Goal: Task Accomplishment & Management: Manage account settings

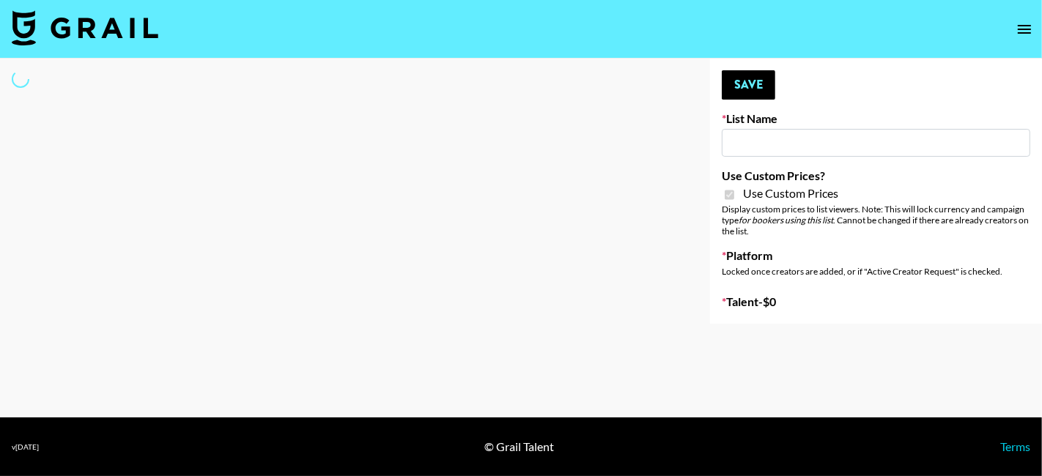
select select "Brand"
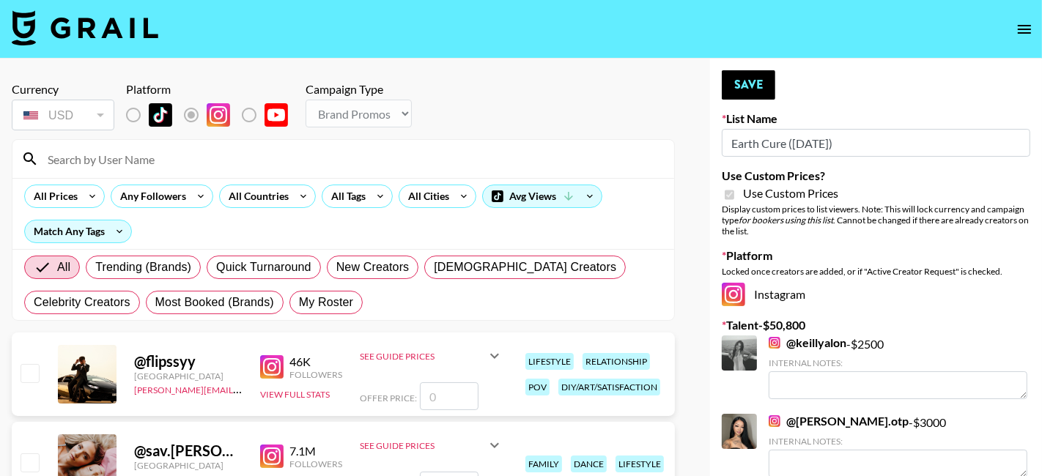
type input "Earth Cure ([DATE])"
checkbox input "true"
click at [131, 121] on label "List locked to Instagram." at bounding box center [145, 115] width 54 height 31
click at [203, 110] on label "List locked to Instagram." at bounding box center [203, 115] width 54 height 31
click at [317, 303] on span "My Roster" at bounding box center [326, 303] width 54 height 18
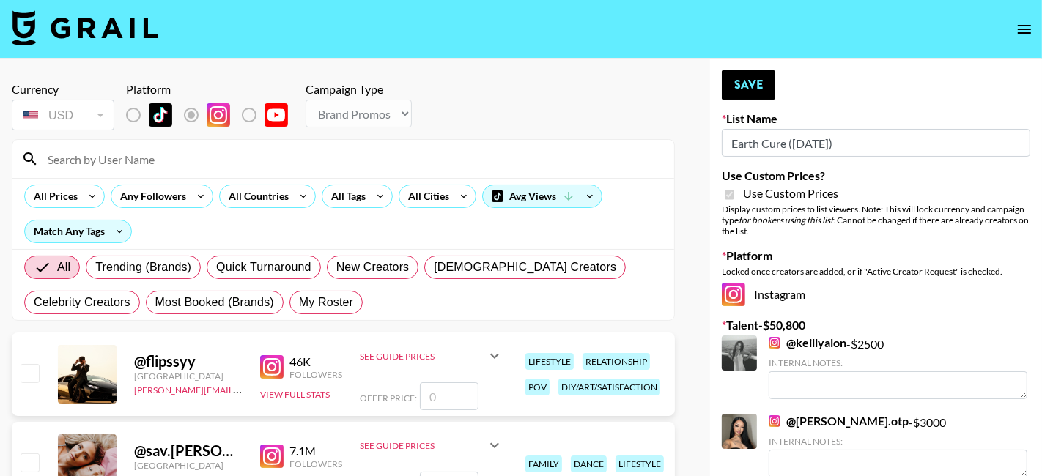
click at [299, 303] on input "My Roster" at bounding box center [299, 303] width 0 height 0
radio input "true"
click at [326, 301] on div "All Trending (Brands) Quick Turnaround New Creators LGBTQIA+ Creators Celebrity…" at bounding box center [343, 285] width 644 height 70
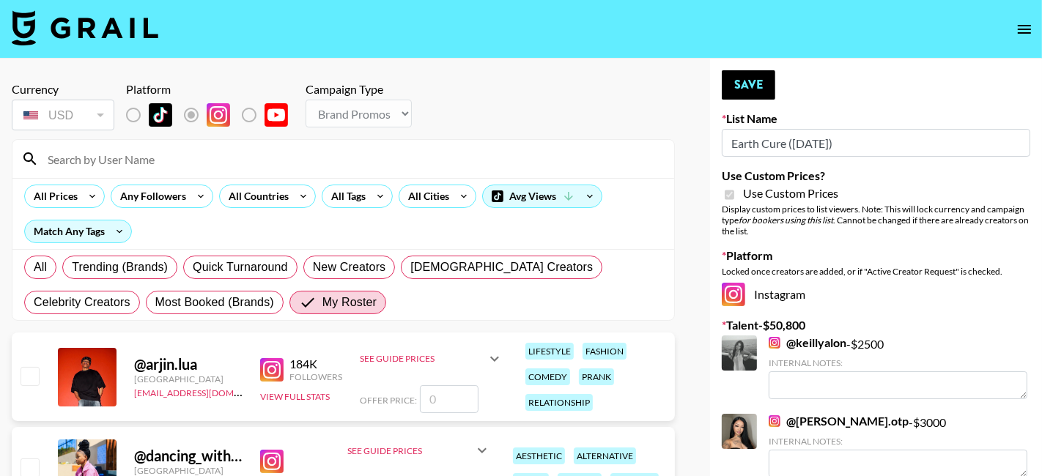
type input "4000"
checkbox input "true"
type input "4000"
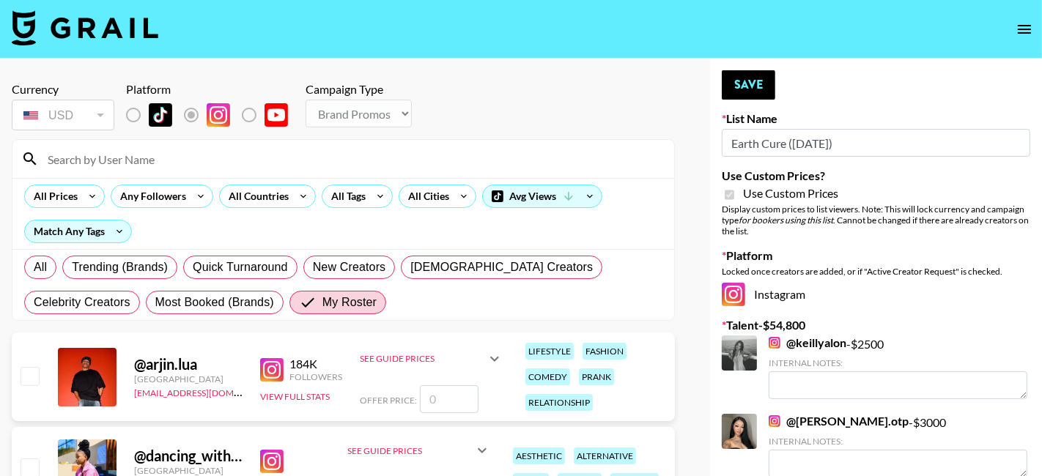
checkbox input "true"
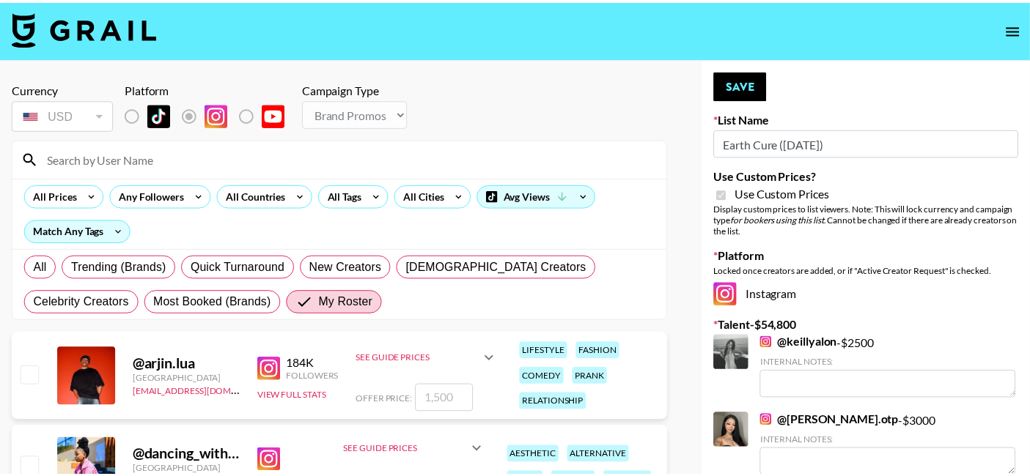
scroll to position [1702, 0]
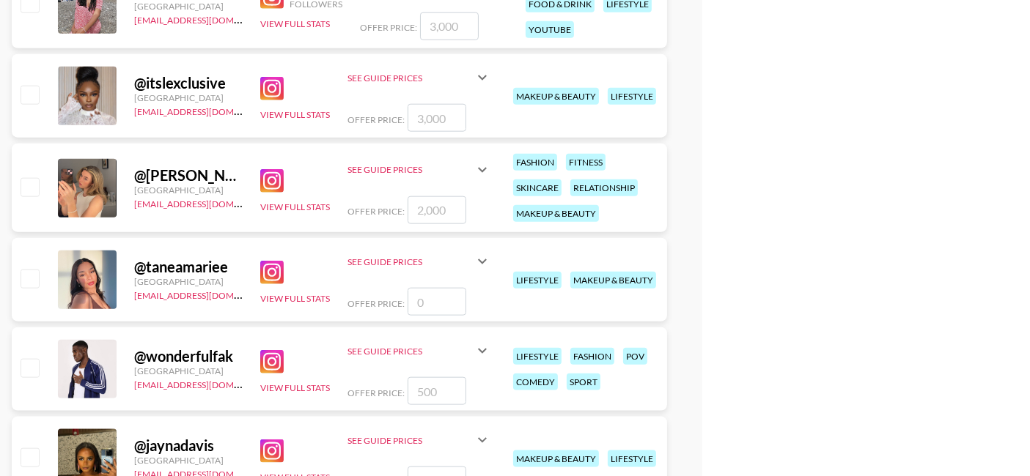
click at [428, 306] on input "number" at bounding box center [436, 302] width 59 height 28
click at [37, 272] on input "checkbox" at bounding box center [30, 279] width 18 height 18
click at [27, 287] on input "checkbox" at bounding box center [30, 279] width 18 height 18
click at [25, 284] on input "checkbox" at bounding box center [30, 279] width 18 height 18
click at [31, 274] on input "checkbox" at bounding box center [30, 279] width 18 height 18
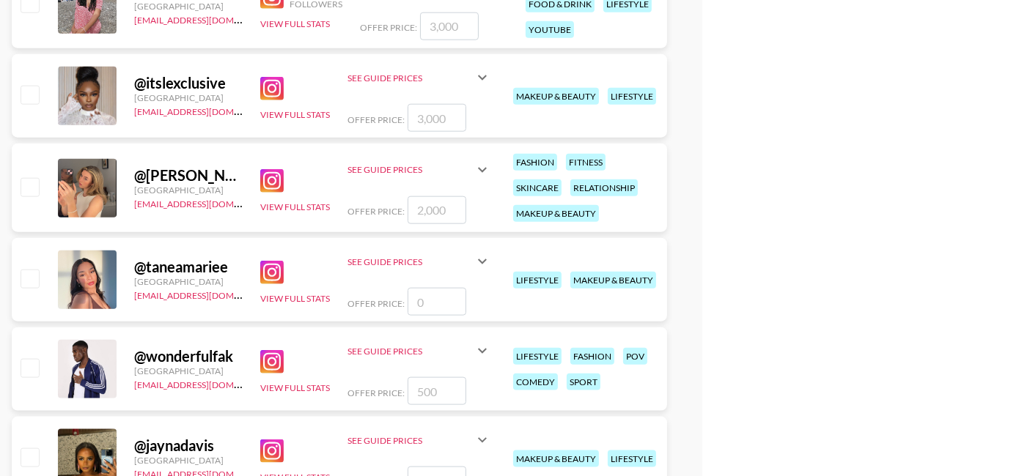
click at [426, 296] on input "number" at bounding box center [436, 302] width 59 height 28
click at [437, 467] on input "number" at bounding box center [436, 481] width 59 height 28
click at [438, 132] on input "number" at bounding box center [436, 118] width 59 height 28
type input "30"
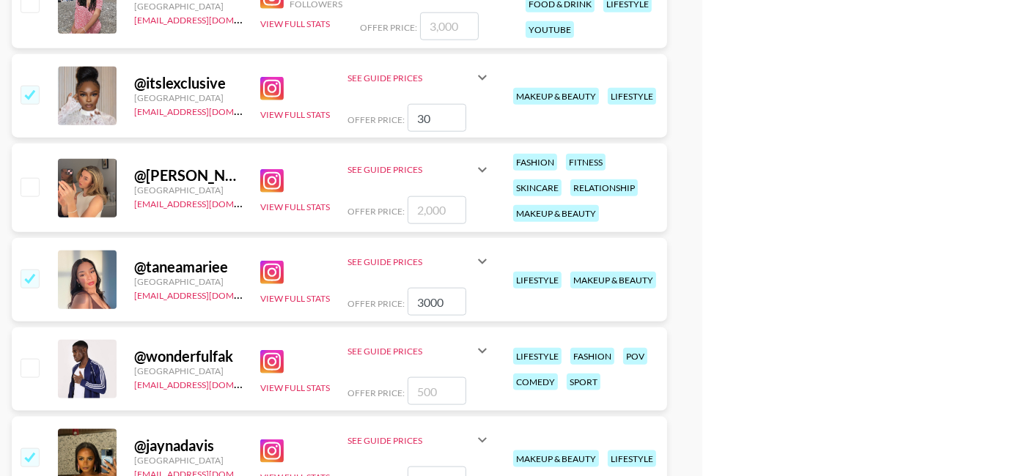
checkbox input "true"
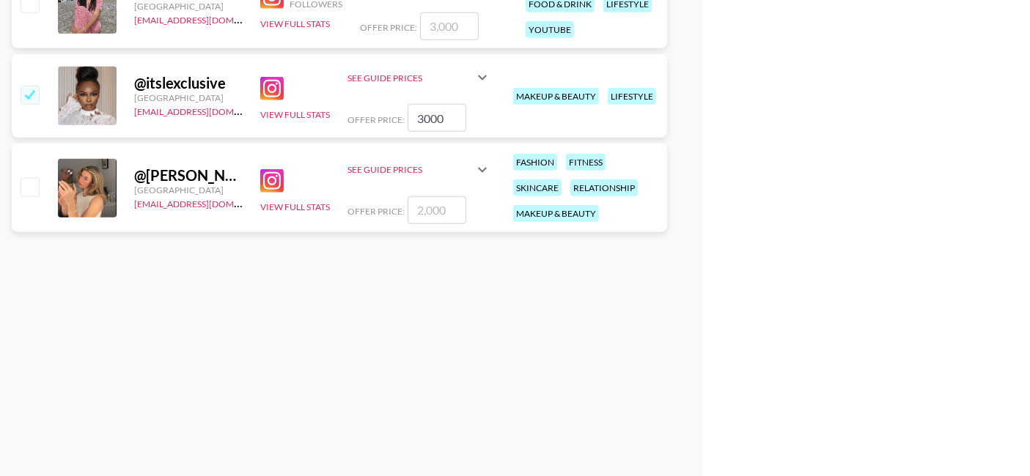
type input "3000"
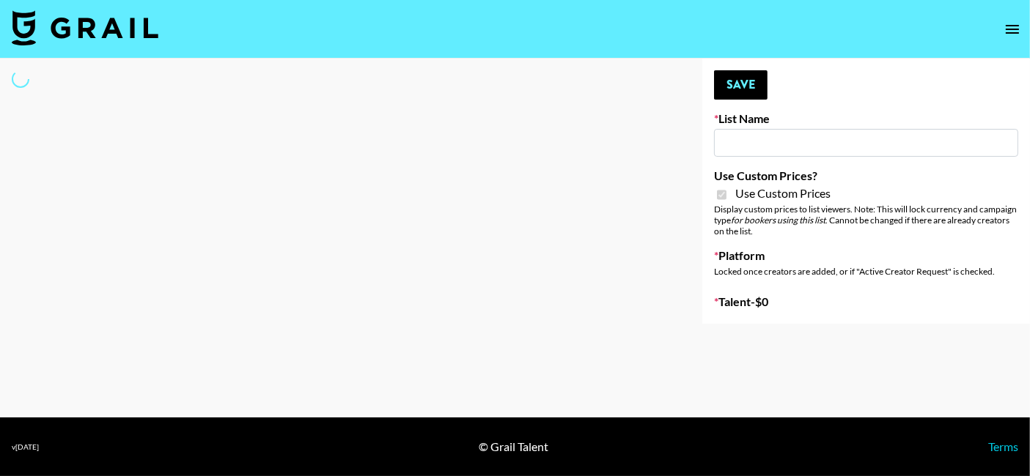
select select "Brand"
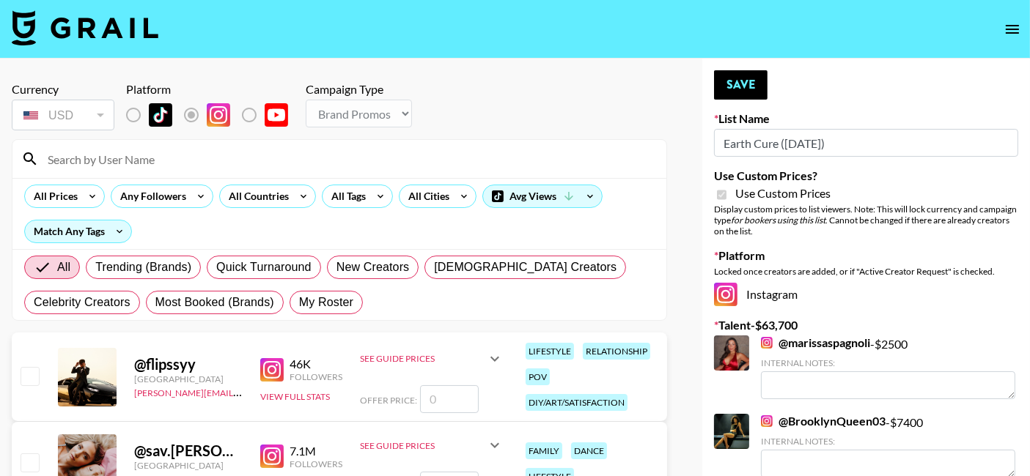
type input "Earth Cure ([DATE])"
checkbox input "true"
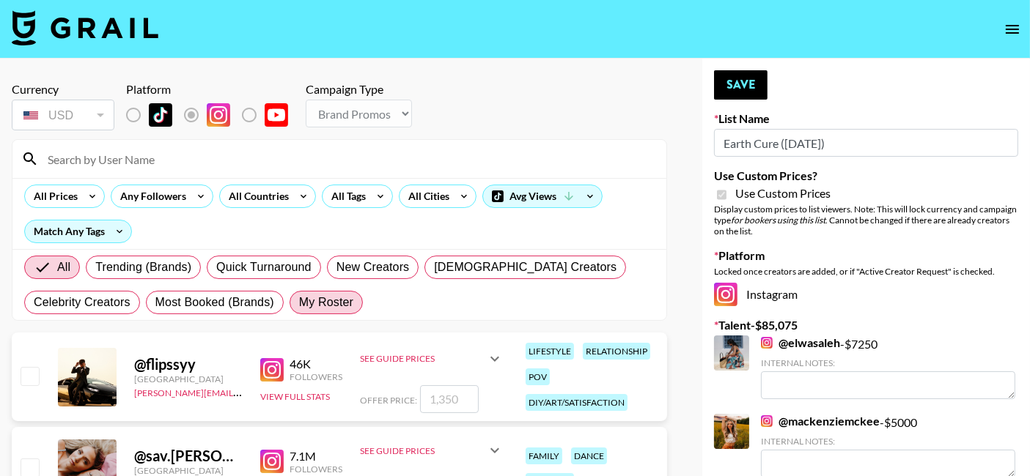
click at [320, 305] on span "My Roster" at bounding box center [326, 303] width 54 height 18
click at [299, 303] on input "My Roster" at bounding box center [299, 303] width 0 height 0
radio input "true"
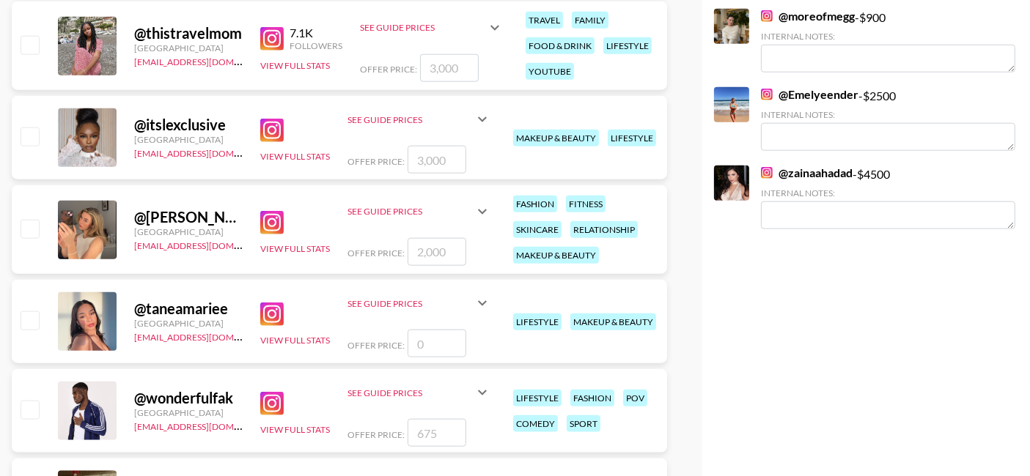
scroll to position [1664, 0]
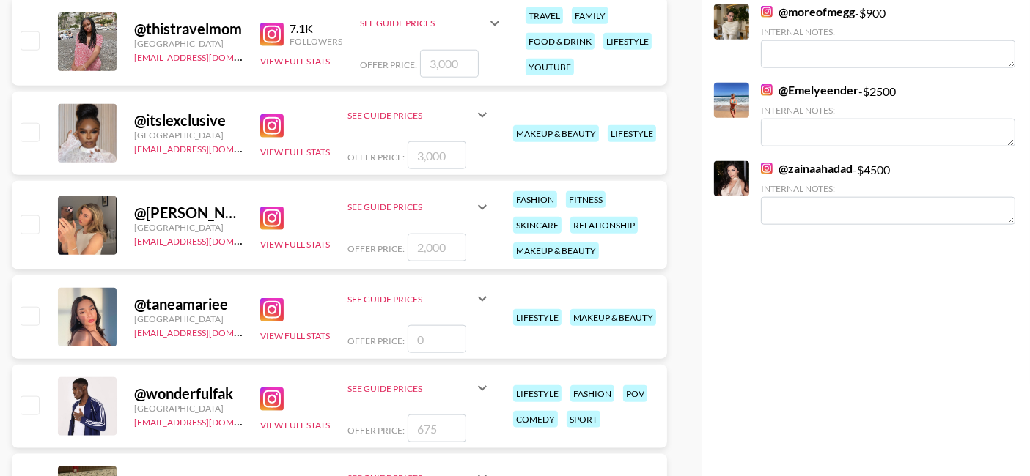
click at [436, 155] on input "number" at bounding box center [436, 155] width 59 height 28
checkbox input "true"
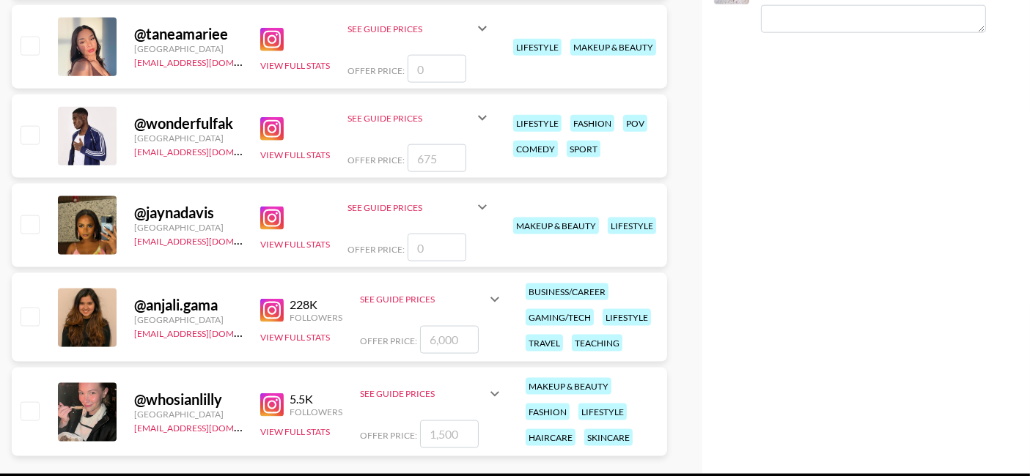
scroll to position [1939, 0]
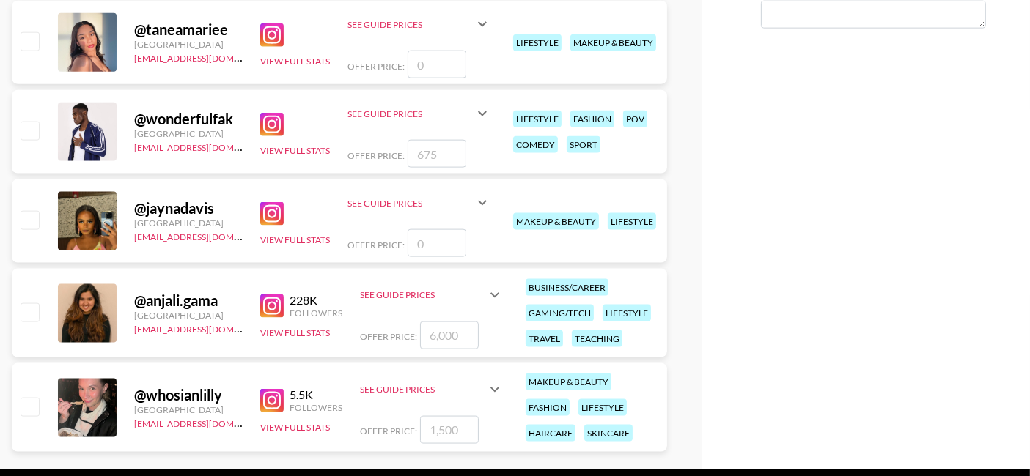
type input "3000"
click at [446, 240] on input "number" at bounding box center [436, 243] width 59 height 28
checkbox input "true"
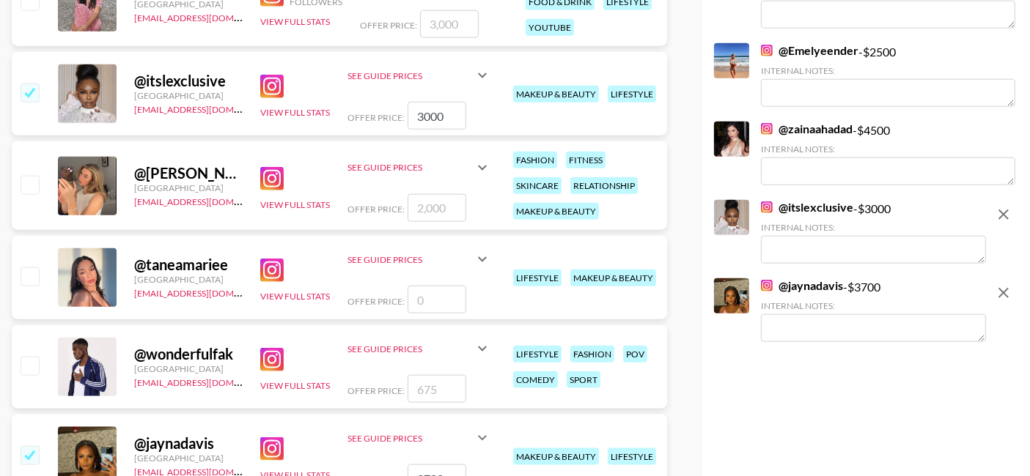
scroll to position [1713, 0]
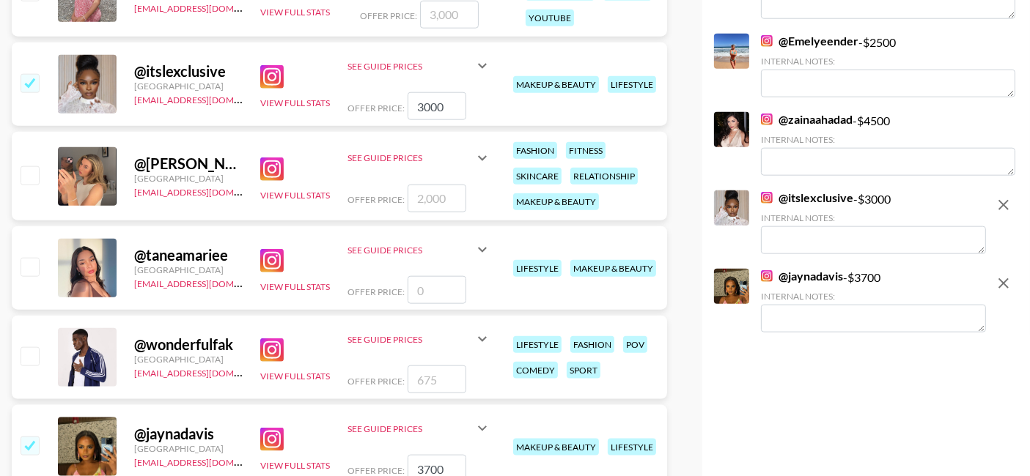
type input "3700"
click at [421, 294] on input "number" at bounding box center [436, 290] width 59 height 28
checkbox input "true"
type input "3000"
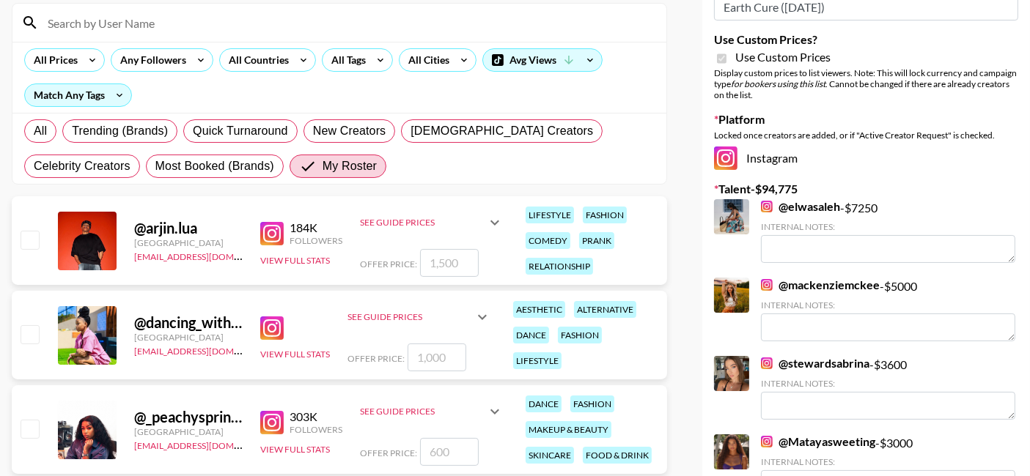
scroll to position [0, 0]
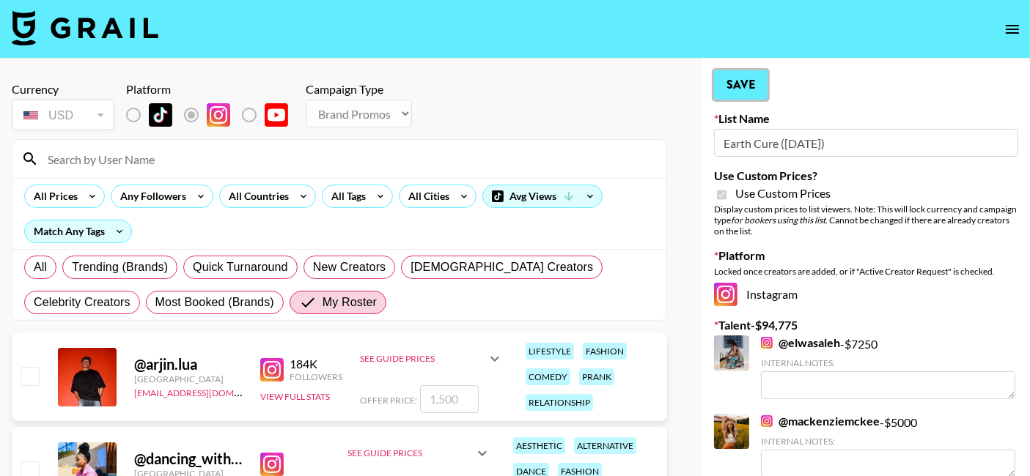
click at [748, 86] on button "Save" at bounding box center [740, 84] width 53 height 29
